Goal: Find specific page/section: Find specific page/section

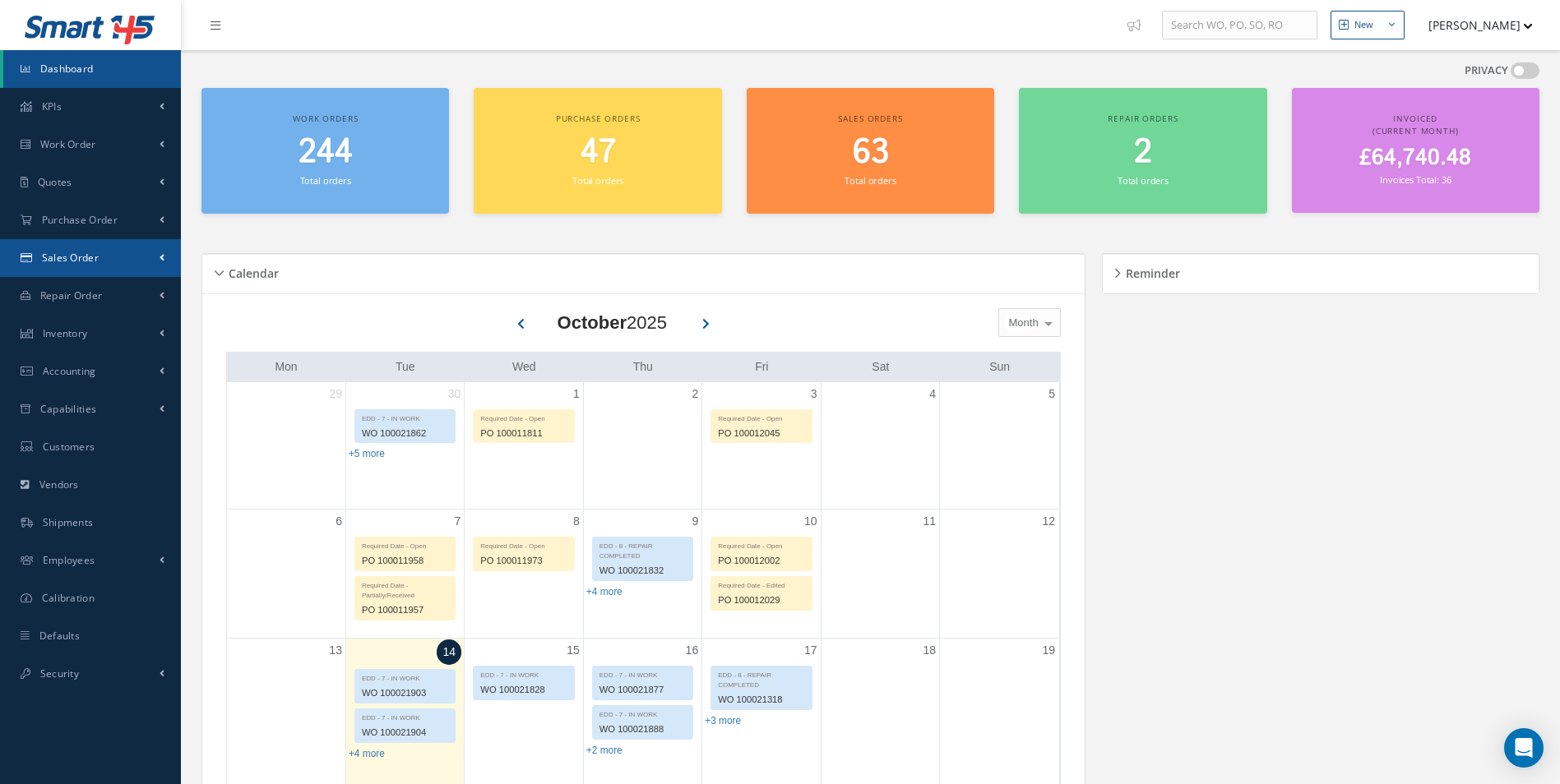
click at [116, 254] on link "Sales Order" at bounding box center [90, 258] width 181 height 38
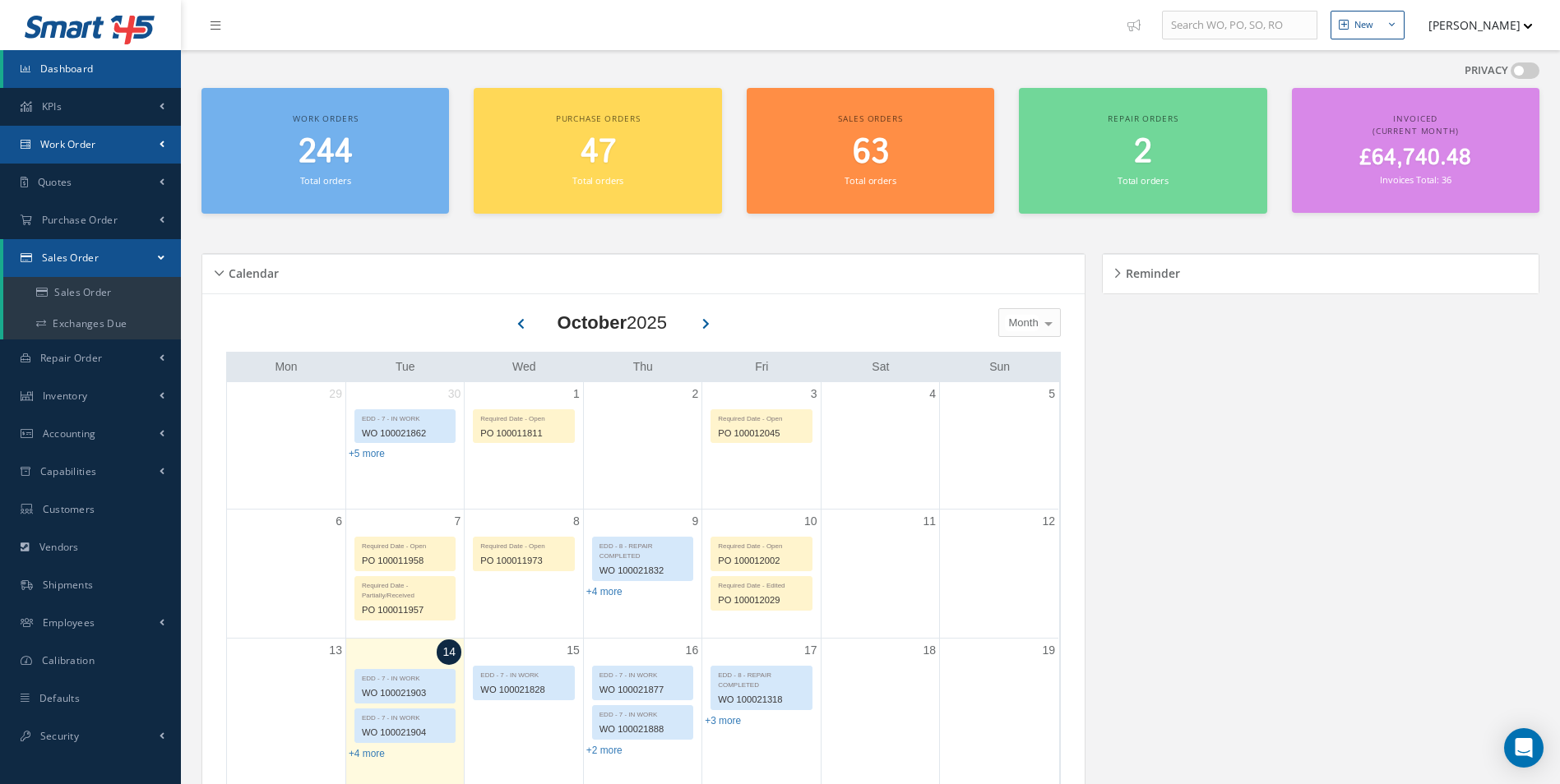
click at [114, 141] on link "Work Order" at bounding box center [90, 144] width 181 height 38
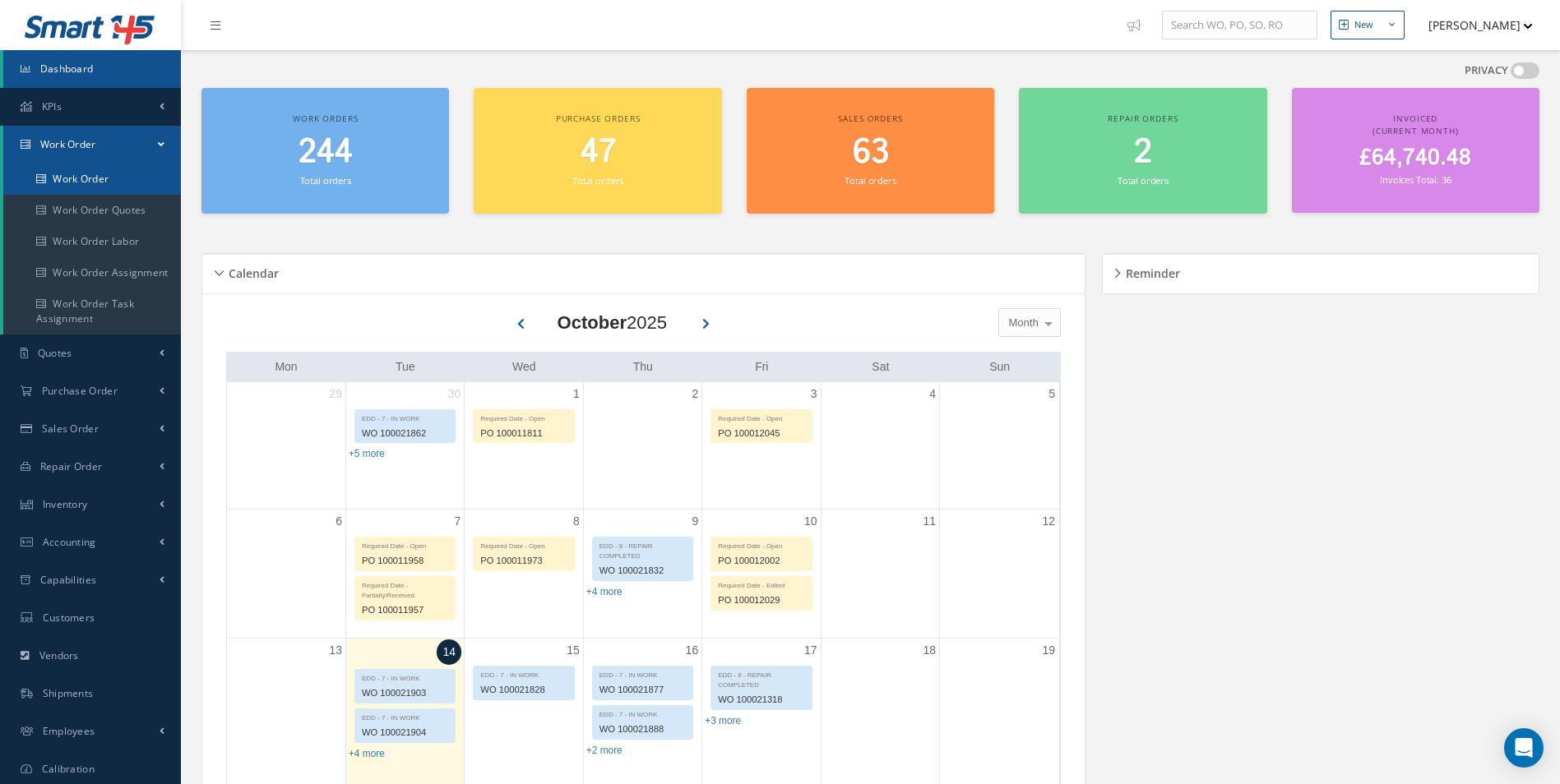
click at [111, 177] on link "Work Order" at bounding box center [92, 179] width 178 height 31
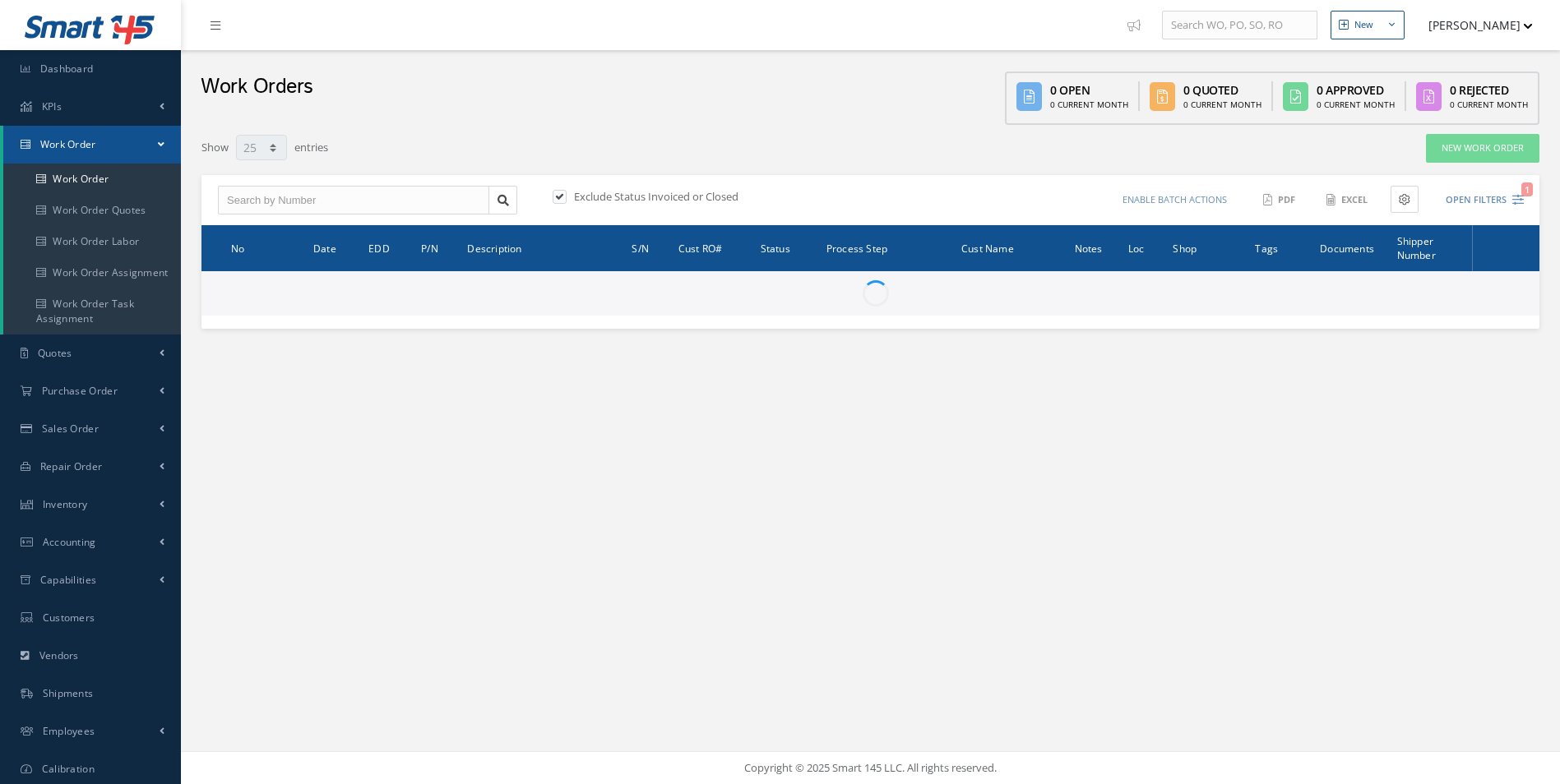
select select "25"
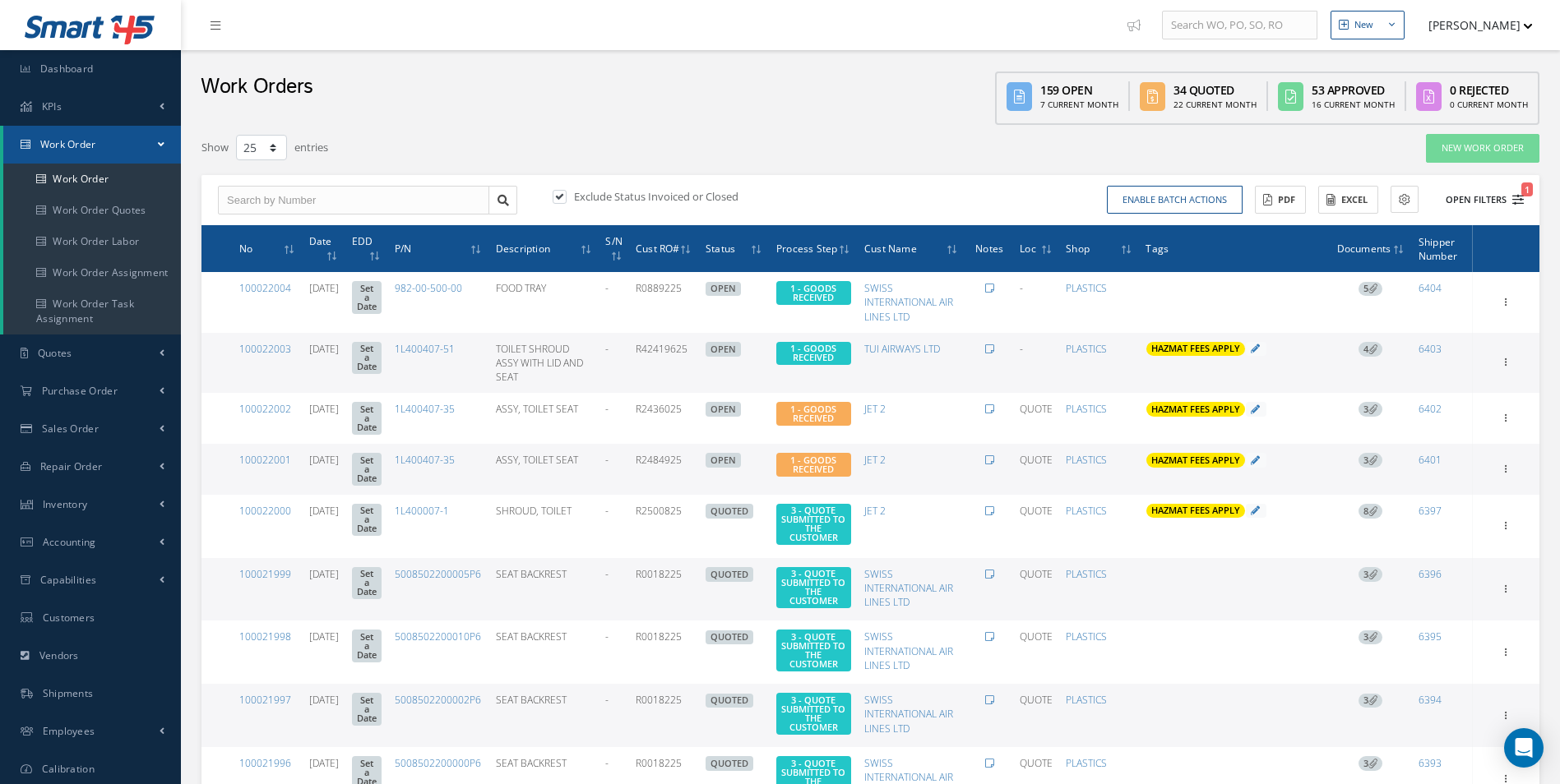
click at [1485, 201] on button "Open Filters 1" at bounding box center [1477, 200] width 93 height 27
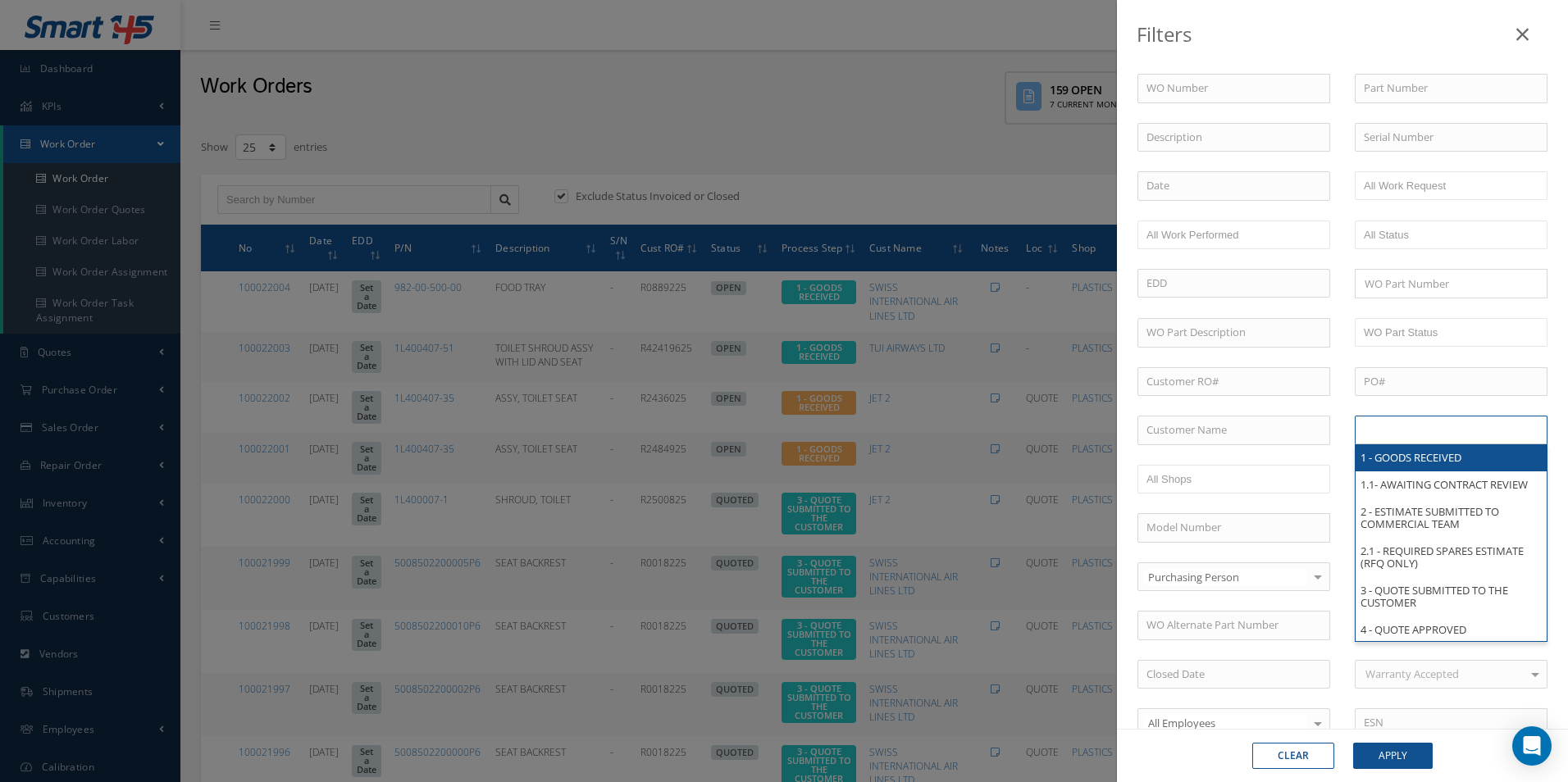
click at [1405, 432] on input "text" at bounding box center [1415, 429] width 104 height 20
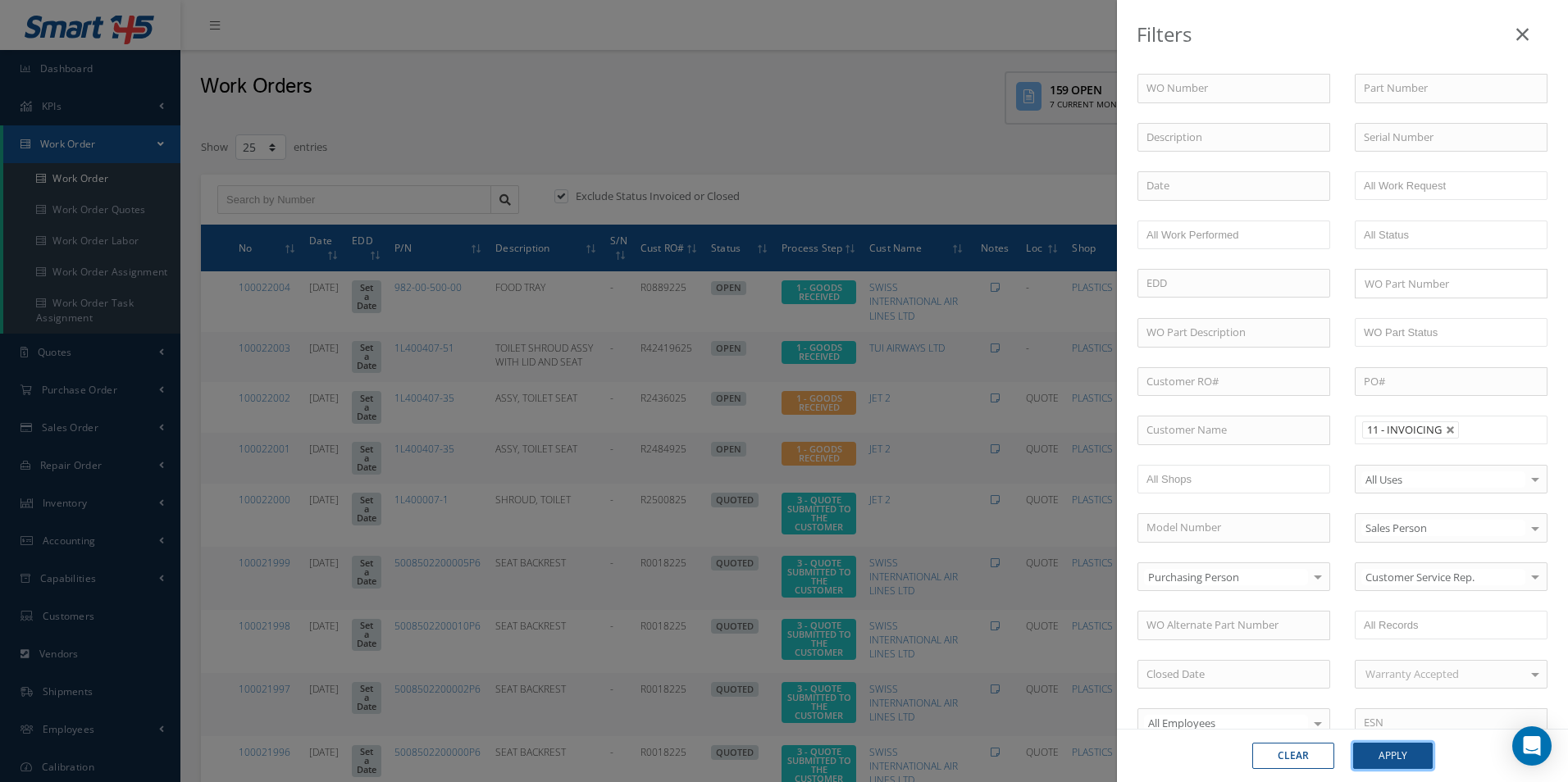
click at [1403, 755] on button "Apply" at bounding box center [1393, 756] width 79 height 26
